Goal: Transaction & Acquisition: Purchase product/service

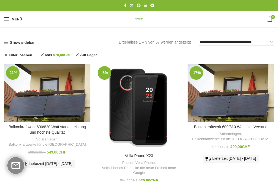
click at [4, 18] on link "Menü" at bounding box center [12, 19] width 23 height 11
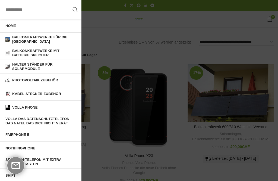
click at [32, 82] on link "Photovoltaik Zubehör" at bounding box center [41, 80] width 82 height 14
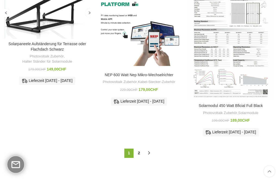
scroll to position [385, 0]
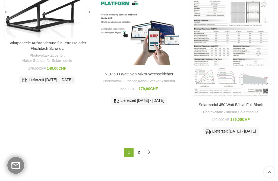
click at [142, 149] on link "2" at bounding box center [139, 152] width 9 height 9
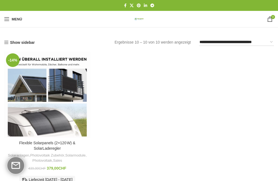
click at [9, 20] on span "Mobiles Menü öffnen" at bounding box center [6, 18] width 5 height 5
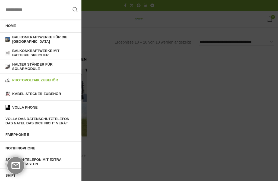
click at [17, 40] on span "Balkonkraftwerke für die [GEOGRAPHIC_DATA]" at bounding box center [44, 39] width 64 height 8
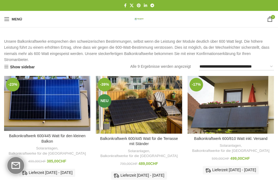
click at [13, 67] on link "Show sidebar" at bounding box center [19, 66] width 31 height 5
click at [9, 20] on span "Mobiles Menü öffnen" at bounding box center [6, 18] width 5 height 5
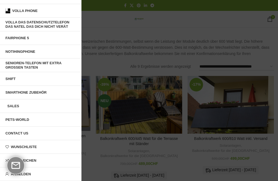
scroll to position [96, 0]
click at [18, 131] on link "Contact us" at bounding box center [41, 133] width 82 height 14
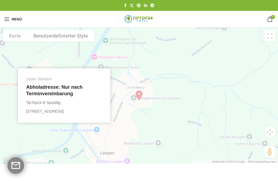
click at [9, 18] on span "Mobiles Menü öffnen" at bounding box center [6, 18] width 5 height 5
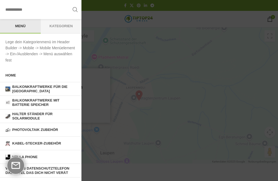
click at [26, 87] on span "Balkonkraftwerke für die [GEOGRAPHIC_DATA]" at bounding box center [44, 89] width 64 height 8
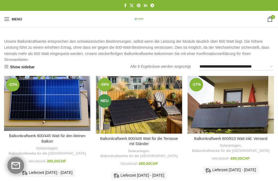
click at [35, 106] on img "Balkonkraftwerk 600/445 Watt für den kleinen Balkon" at bounding box center [47, 103] width 86 height 55
click at [38, 91] on img "Balkonkraftwerk 600/445 Watt für den kleinen Balkon" at bounding box center [47, 103] width 86 height 55
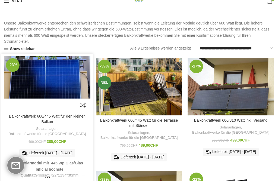
scroll to position [18, 0]
click at [35, 131] on link "Balkonkraftwerke für die [GEOGRAPHIC_DATA]" at bounding box center [47, 133] width 77 height 5
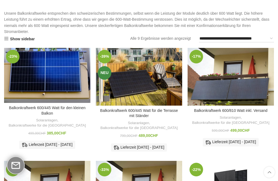
scroll to position [28, 0]
click at [38, 115] on div "Balkonkraftwerk 600/445 Watt für den kleinen Balkon Solaranlagen , Balkonkraftw…" at bounding box center [47, 129] width 86 height 47
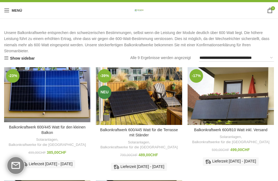
scroll to position [7, 0]
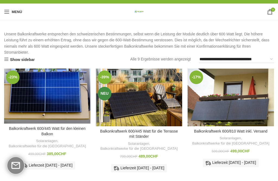
click at [157, 133] on link "Balkonkraftwerk 600/445 Watt für die Terrasse mit Ständer" at bounding box center [139, 134] width 78 height 10
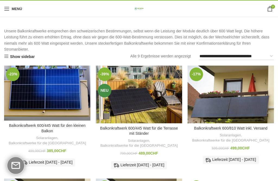
scroll to position [0, 0]
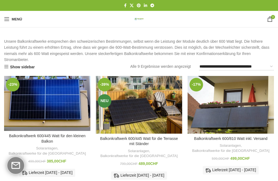
click at [241, 148] on link "Balkonkraftwerke für die [GEOGRAPHIC_DATA]" at bounding box center [230, 150] width 77 height 5
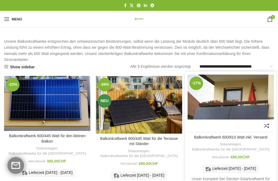
click at [248, 139] on link "Balkonkraftwerk 600/810 Watt inkl. Versand" at bounding box center [230, 137] width 73 height 4
